Goal: Information Seeking & Learning: Learn about a topic

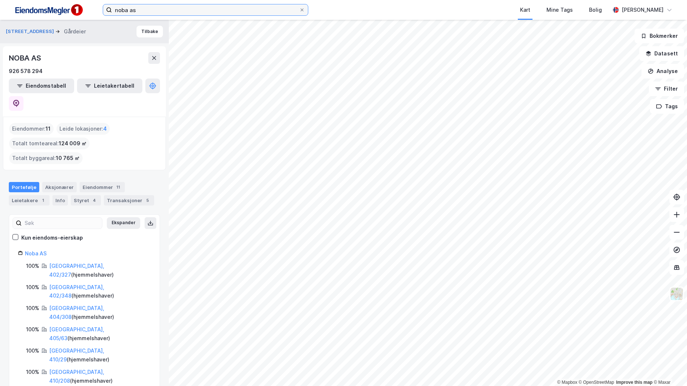
drag, startPoint x: 118, startPoint y: 7, endPoint x: 113, endPoint y: 7, distance: 4.8
click at [113, 7] on input "noba as" at bounding box center [205, 9] width 187 height 11
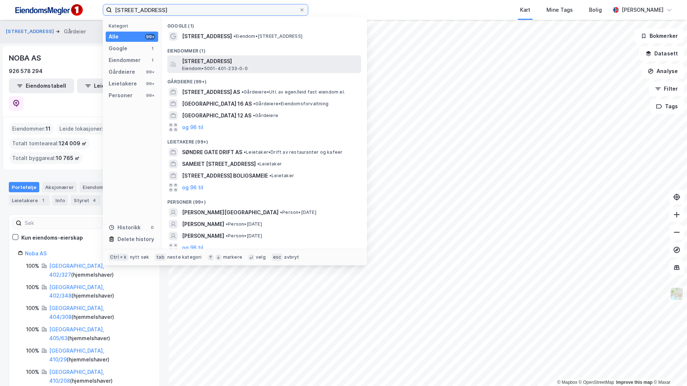
type input "søndre gate 20"
click at [248, 64] on span "[STREET_ADDRESS]" at bounding box center [270, 61] width 176 height 9
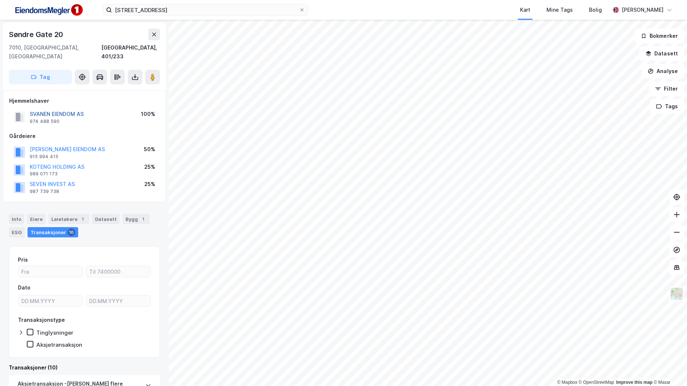
click at [0, 0] on button "SVANEN EIENDOM AS" at bounding box center [0, 0] width 0 height 0
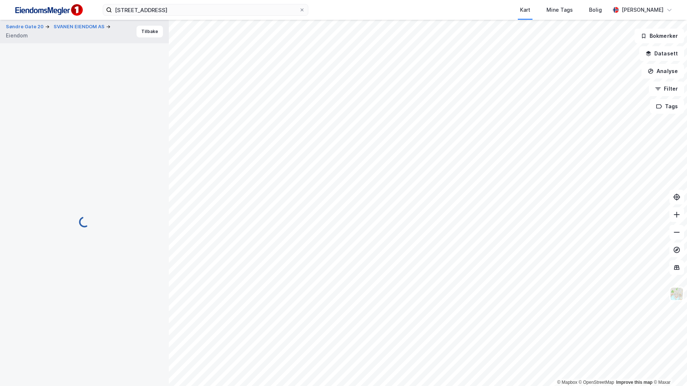
scroll to position [3, 0]
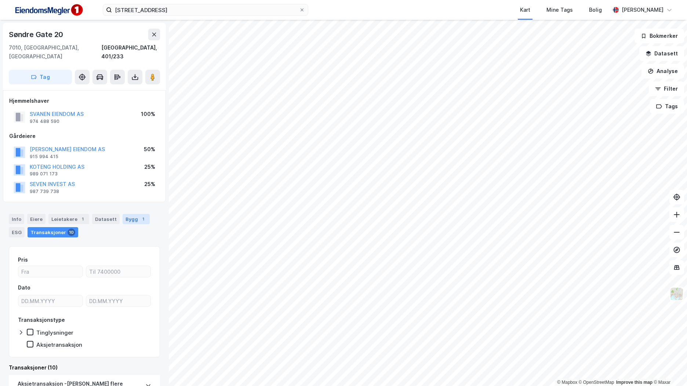
click at [131, 214] on div "Bygg 1" at bounding box center [136, 219] width 27 height 10
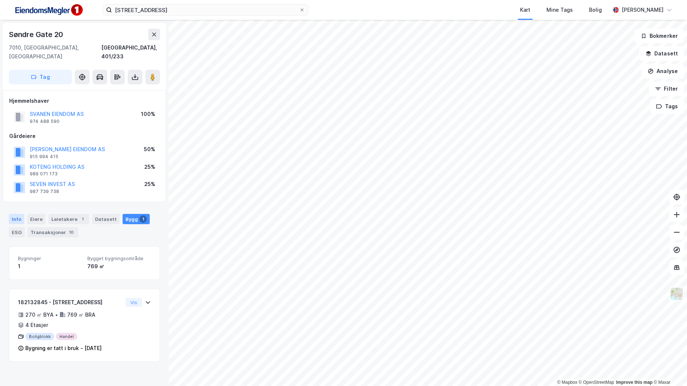
click at [18, 214] on div "Info" at bounding box center [16, 219] width 15 height 10
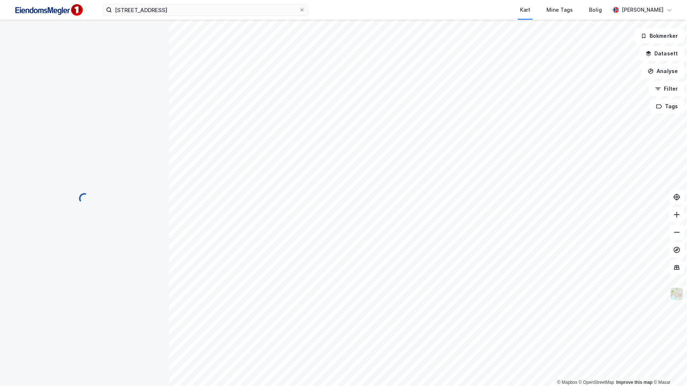
scroll to position [3, 0]
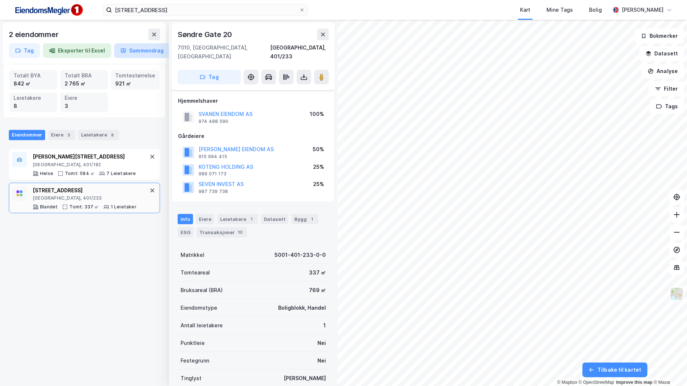
scroll to position [3, 0]
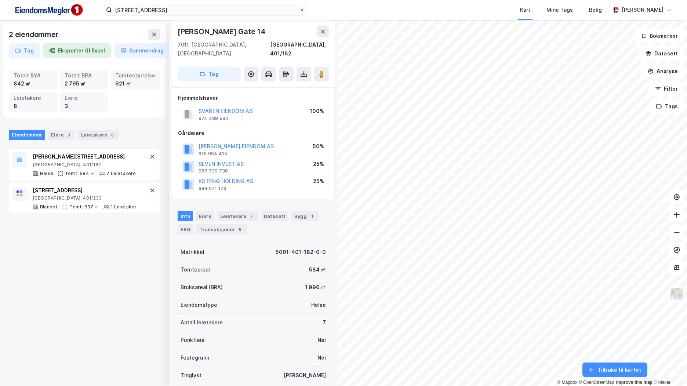
scroll to position [3, 0]
drag, startPoint x: 167, startPoint y: 9, endPoint x: -1, endPoint y: 11, distance: 168.4
click at [0, 11] on html "søndre gate 20 Kart Mine Tags Bolig Brage Aarthun 2 eiendommer Tag Eksporter ti…" at bounding box center [343, 193] width 687 height 386
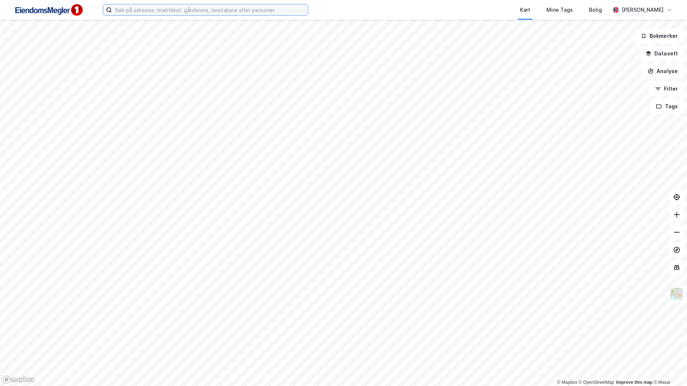
click at [128, 13] on input at bounding box center [210, 9] width 196 height 11
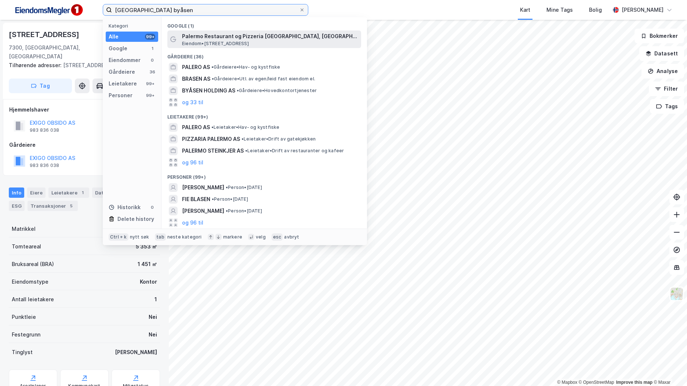
type input "[GEOGRAPHIC_DATA] byåsen"
click at [217, 37] on span "Palermo Restaurant og Pizzeria [GEOGRAPHIC_DATA], [GEOGRAPHIC_DATA]" at bounding box center [270, 36] width 176 height 9
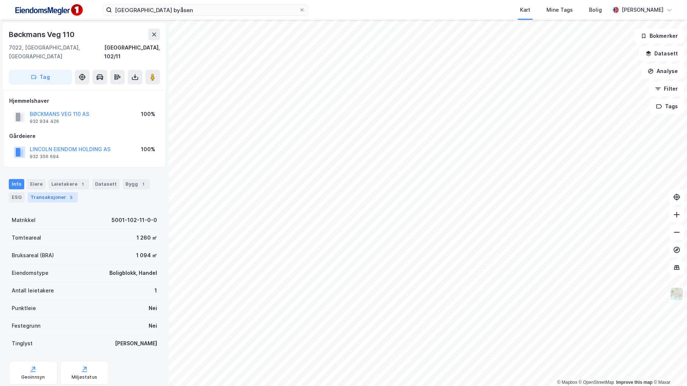
click at [69, 194] on div "5" at bounding box center [70, 197] width 7 height 7
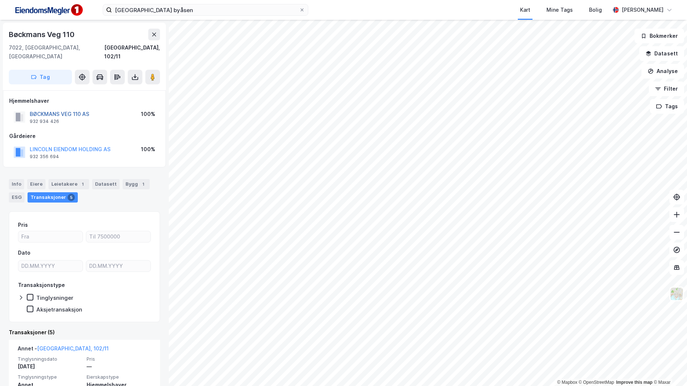
click at [0, 0] on button "BØCKMANS VEG 110 AS" at bounding box center [0, 0] width 0 height 0
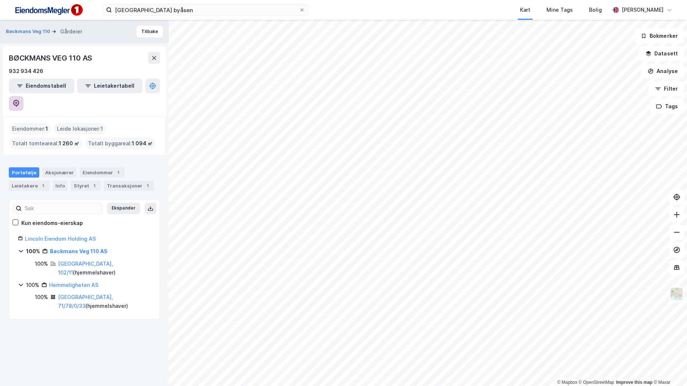
click at [19, 100] on icon at bounding box center [16, 103] width 6 height 7
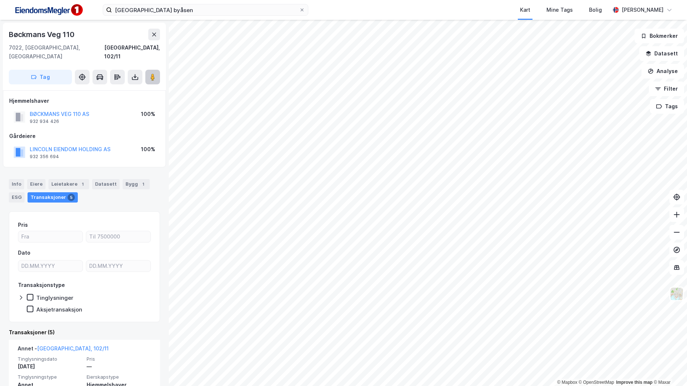
click at [157, 70] on button at bounding box center [152, 77] width 15 height 15
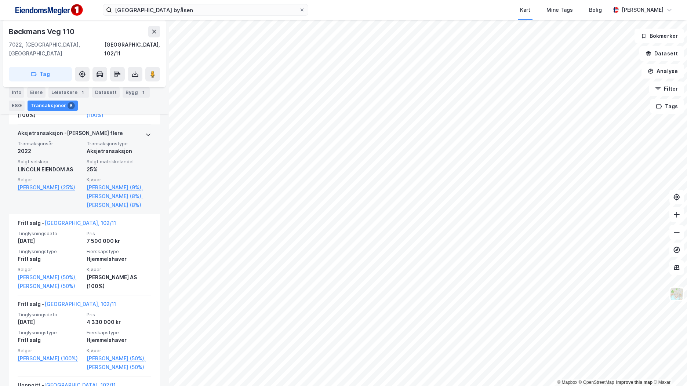
scroll to position [293, 0]
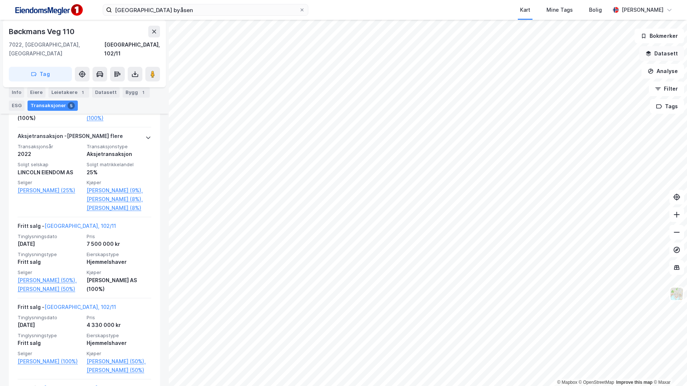
click at [659, 50] on button "Datasett" at bounding box center [661, 53] width 45 height 15
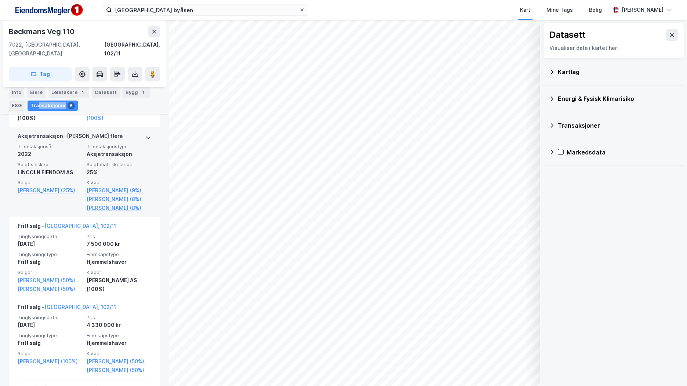
drag, startPoint x: 40, startPoint y: 105, endPoint x: 36, endPoint y: 121, distance: 15.8
click at [39, 110] on div "Info [PERSON_NAME] 1 Datasett Bygg 1 ESG Transaksjoner 5" at bounding box center [84, 98] width 151 height 23
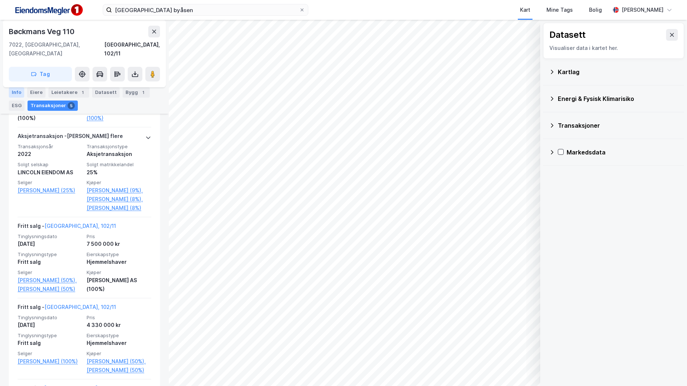
click at [17, 93] on div "Info" at bounding box center [16, 92] width 15 height 10
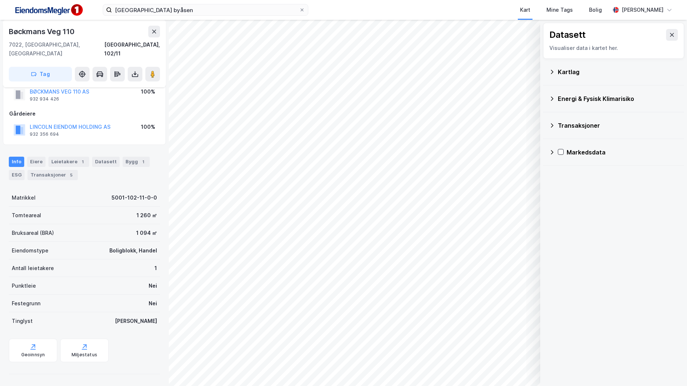
scroll to position [14, 0]
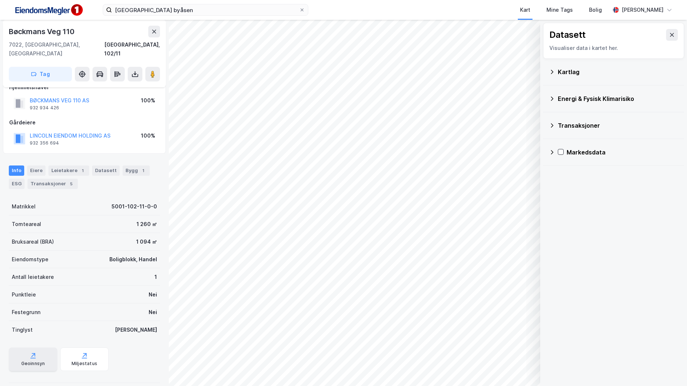
click at [36, 348] on div "Geoinnsyn" at bounding box center [33, 358] width 48 height 23
click at [669, 34] on icon at bounding box center [672, 35] width 6 height 6
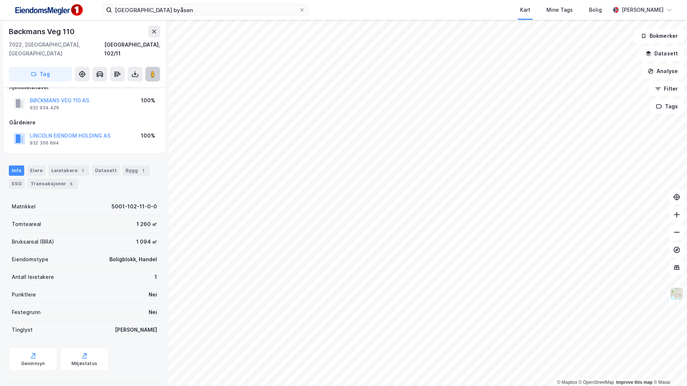
click at [156, 67] on button at bounding box center [152, 74] width 15 height 15
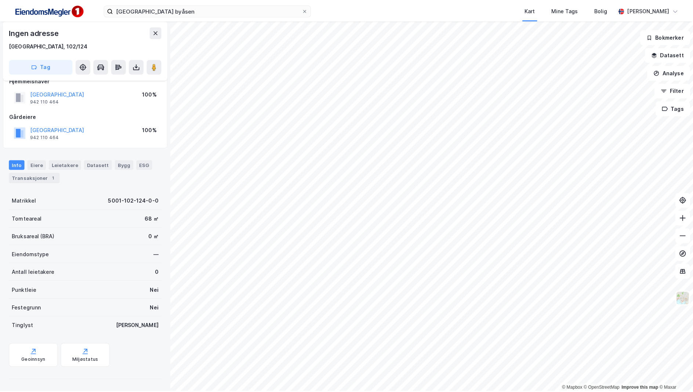
scroll to position [13, 0]
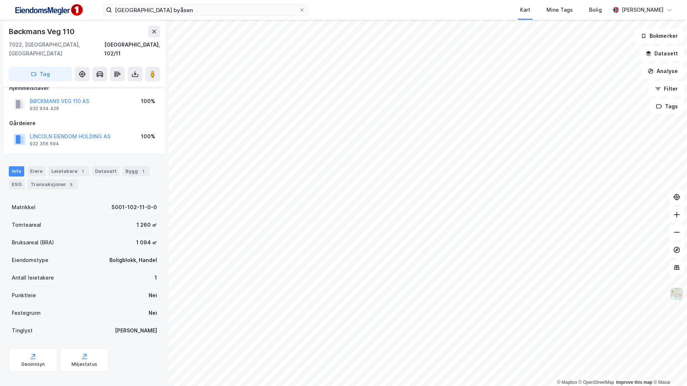
drag, startPoint x: 128, startPoint y: 199, endPoint x: 153, endPoint y: 199, distance: 25.3
click at [128, 203] on div "5001-102-11-0-0" at bounding box center [134, 207] width 45 height 9
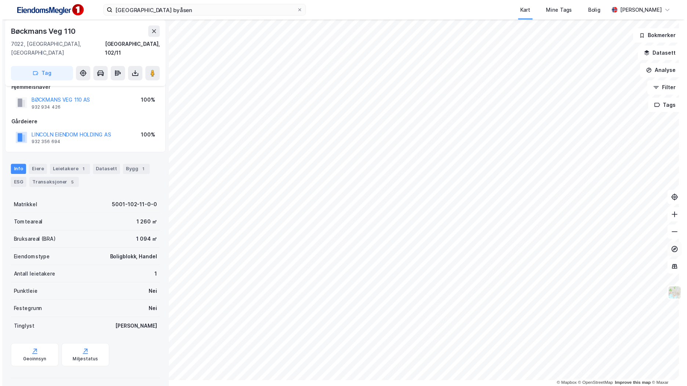
scroll to position [8, 0]
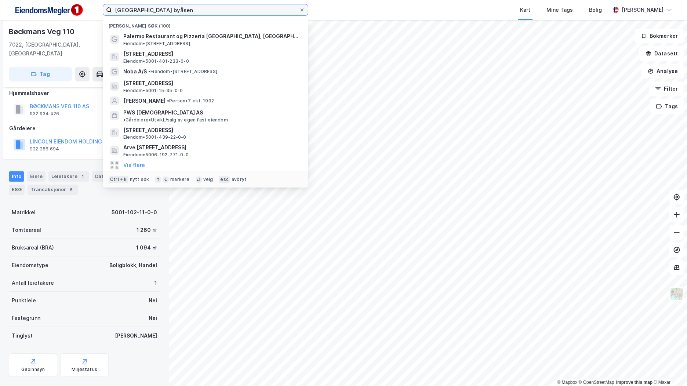
drag, startPoint x: 206, startPoint y: 10, endPoint x: 109, endPoint y: 8, distance: 97.2
click at [109, 8] on label "[GEOGRAPHIC_DATA] byåsen" at bounding box center [205, 10] width 205 height 12
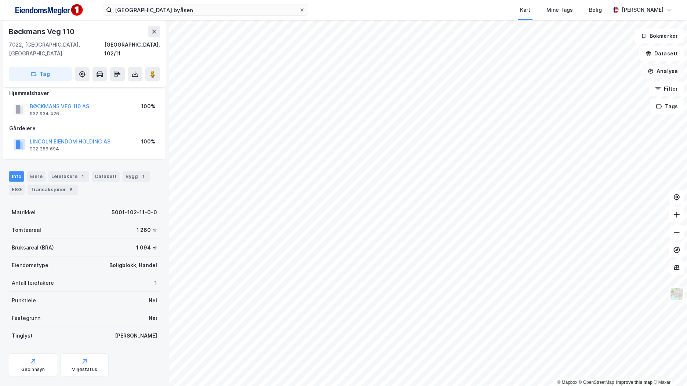
click at [671, 72] on button "Analyse" at bounding box center [662, 71] width 43 height 15
click at [661, 54] on button "Datasett" at bounding box center [661, 53] width 45 height 15
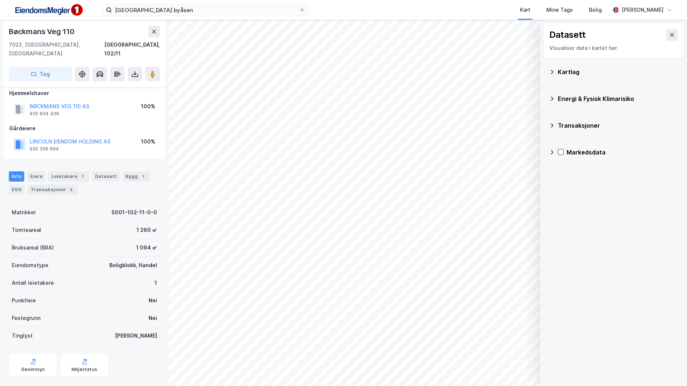
click at [571, 72] on div "Kartlag" at bounding box center [618, 71] width 120 height 9
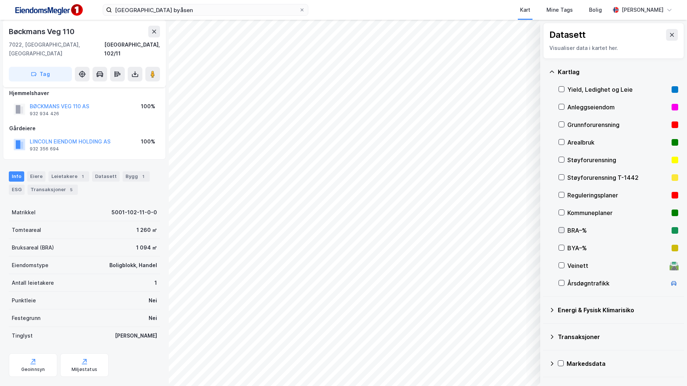
click at [563, 228] on icon at bounding box center [561, 229] width 5 height 5
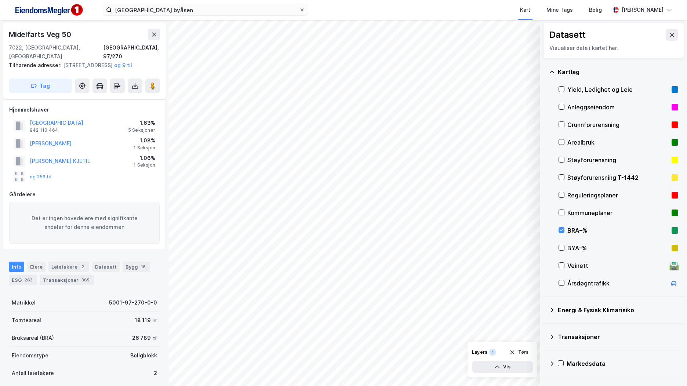
scroll to position [8, 0]
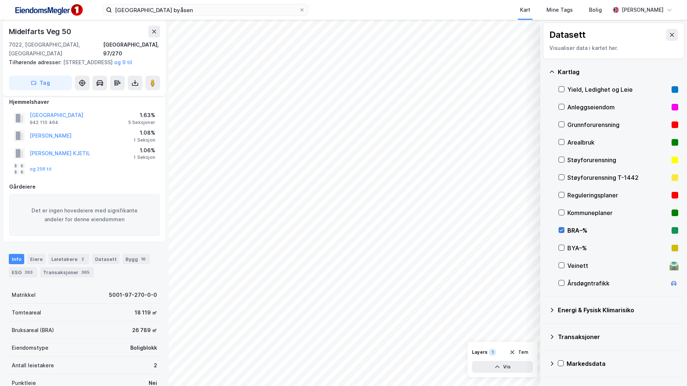
click at [560, 232] on icon at bounding box center [561, 229] width 5 height 5
click at [565, 246] on div "BYA–%" at bounding box center [618, 248] width 120 height 18
